Goal: Task Accomplishment & Management: Use online tool/utility

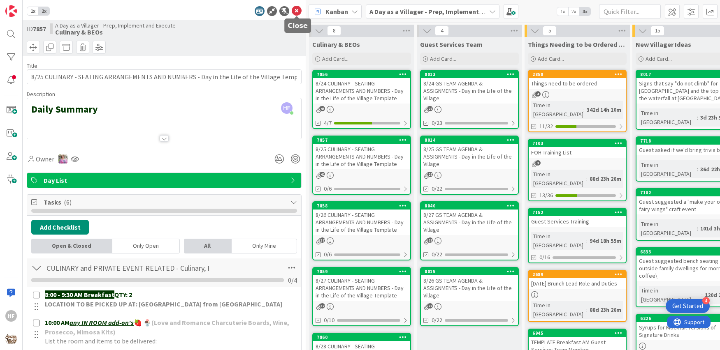
click at [297, 9] on icon at bounding box center [297, 11] width 10 height 10
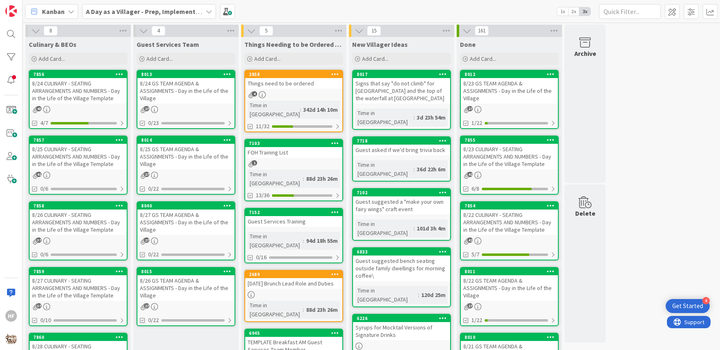
click at [84, 225] on div "8/26 CULINARY - SEATING ARRANGEMENTS AND NUMBERS - Day in the Life of the Villa…" at bounding box center [78, 223] width 97 height 26
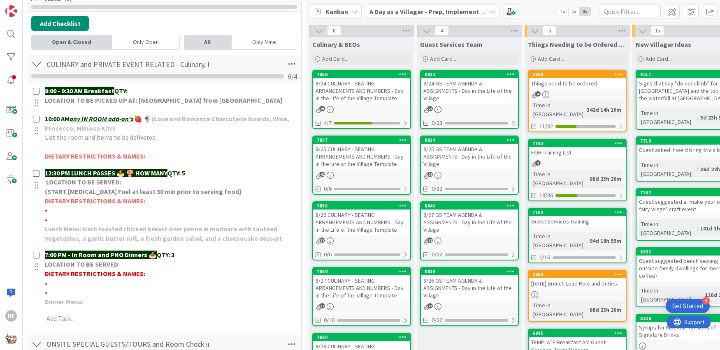
scroll to position [205, 0]
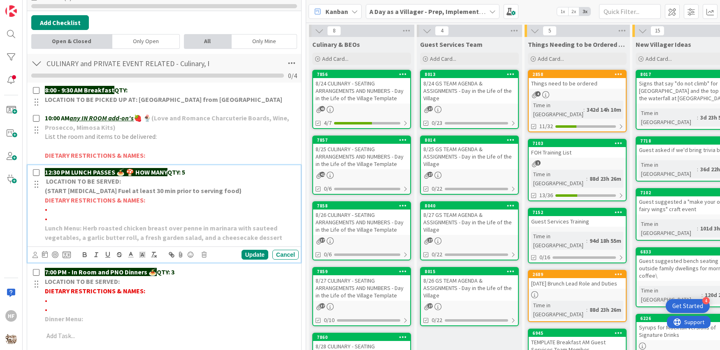
click at [203, 169] on p "12:30 PM LUNCH PASSES 🍝 🍄 HOW MANY QTY: 5" at bounding box center [170, 172] width 251 height 9
click at [250, 255] on div "Update" at bounding box center [254, 255] width 27 height 10
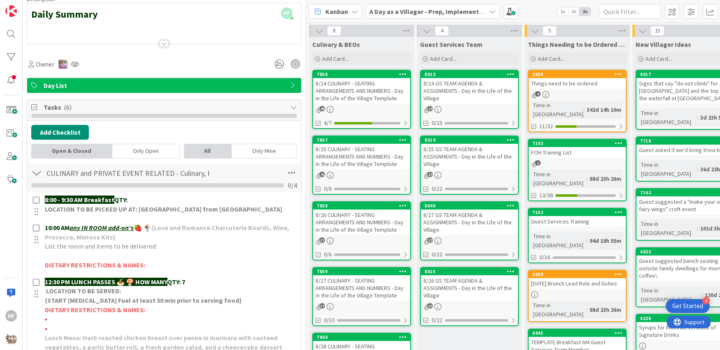
scroll to position [0, 0]
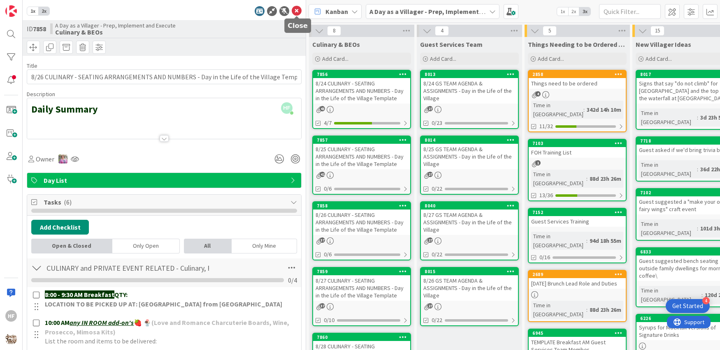
click at [295, 10] on icon at bounding box center [297, 11] width 10 height 10
